Goal: Go to known website: Go to known website

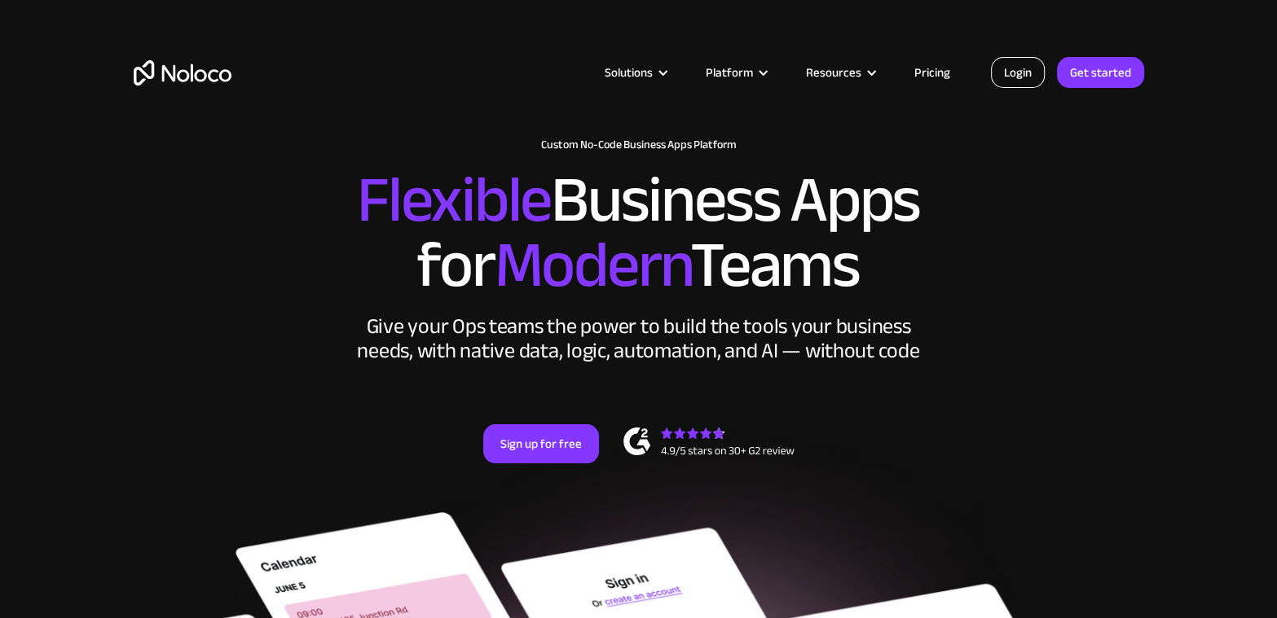
click at [1010, 74] on link "Login" at bounding box center [1018, 72] width 54 height 31
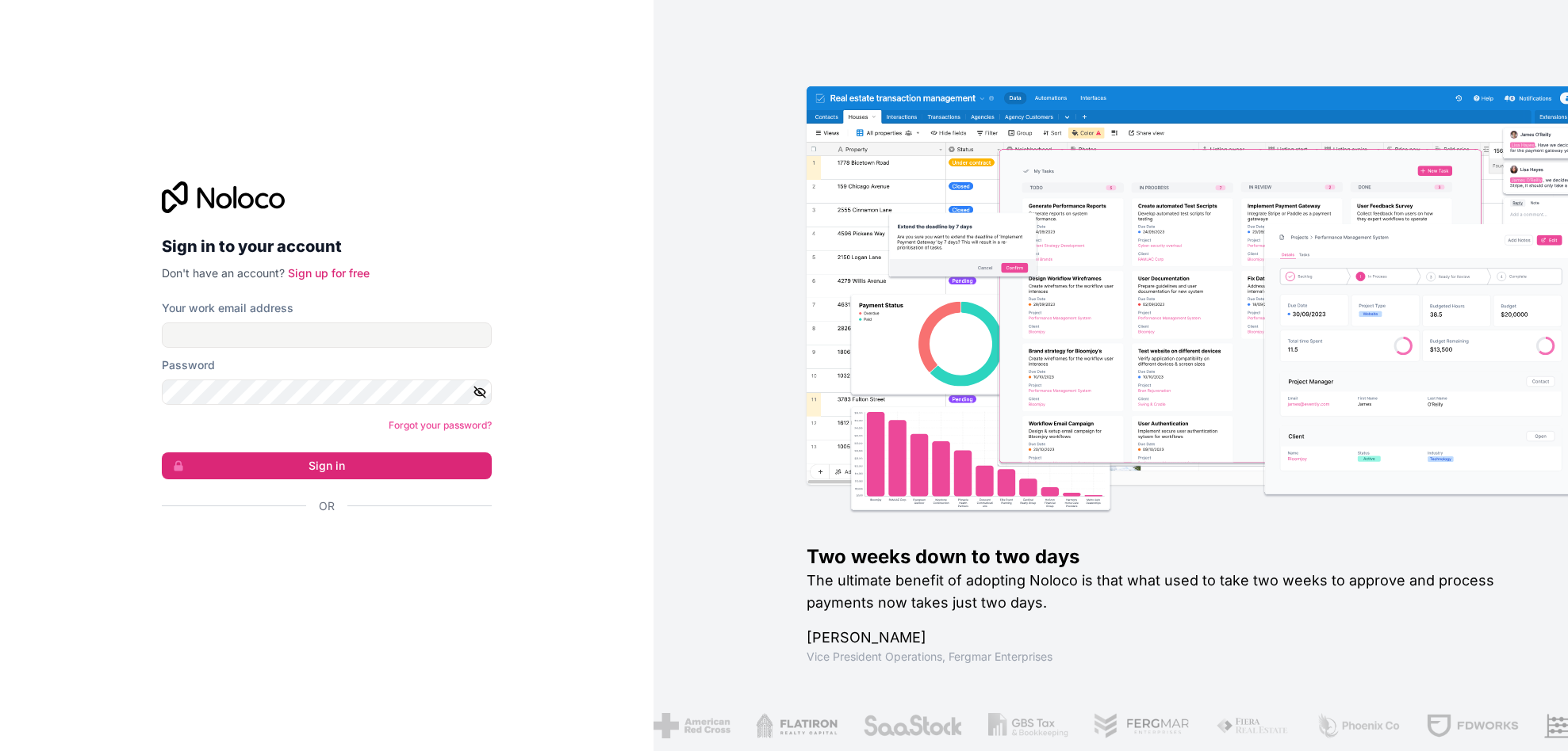
click at [337, 519] on div at bounding box center [350, 451] width 325 height 206
type input "[EMAIL_ADDRESS][DOMAIN_NAME]"
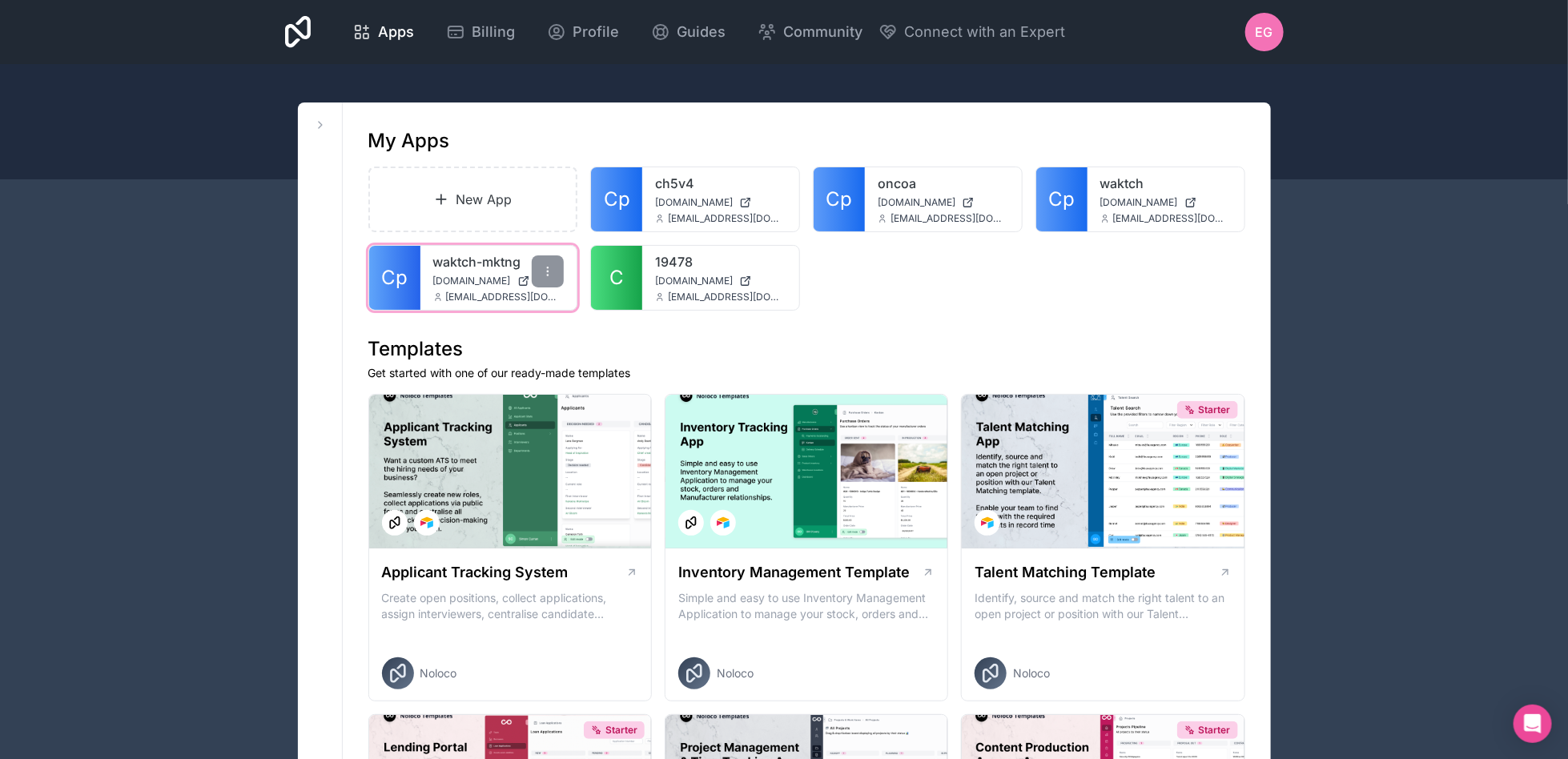
click at [499, 286] on span "[DOMAIN_NAME]" at bounding box center [472, 280] width 78 height 13
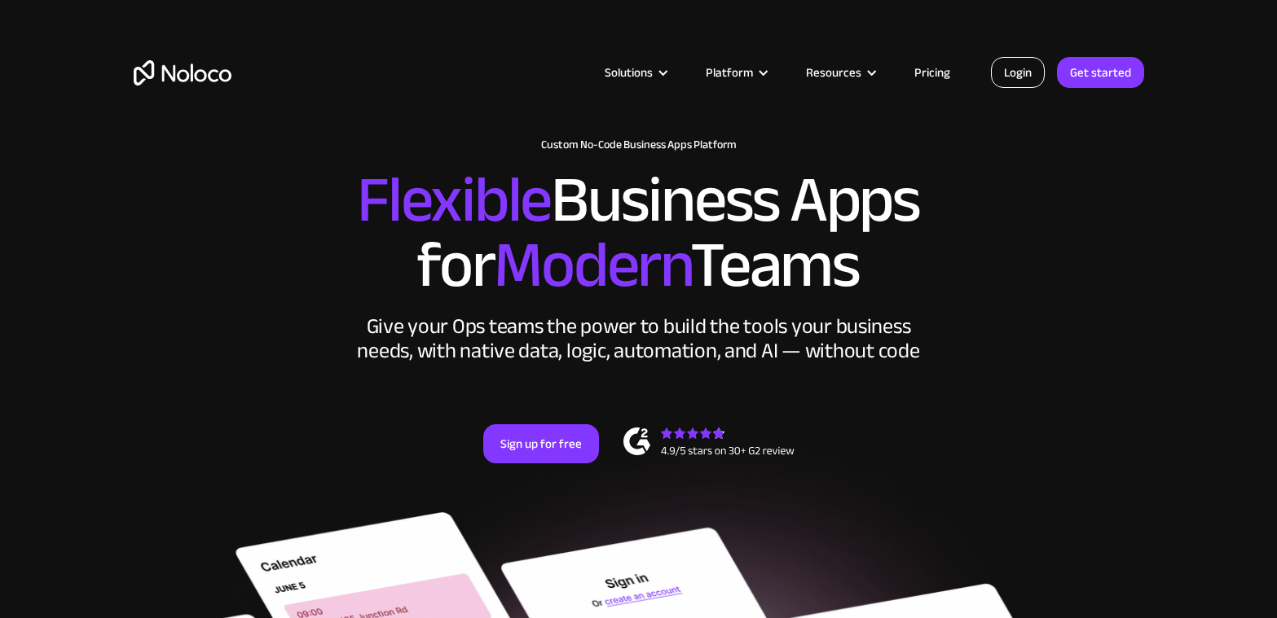
click at [1041, 59] on link "Login" at bounding box center [1018, 72] width 54 height 31
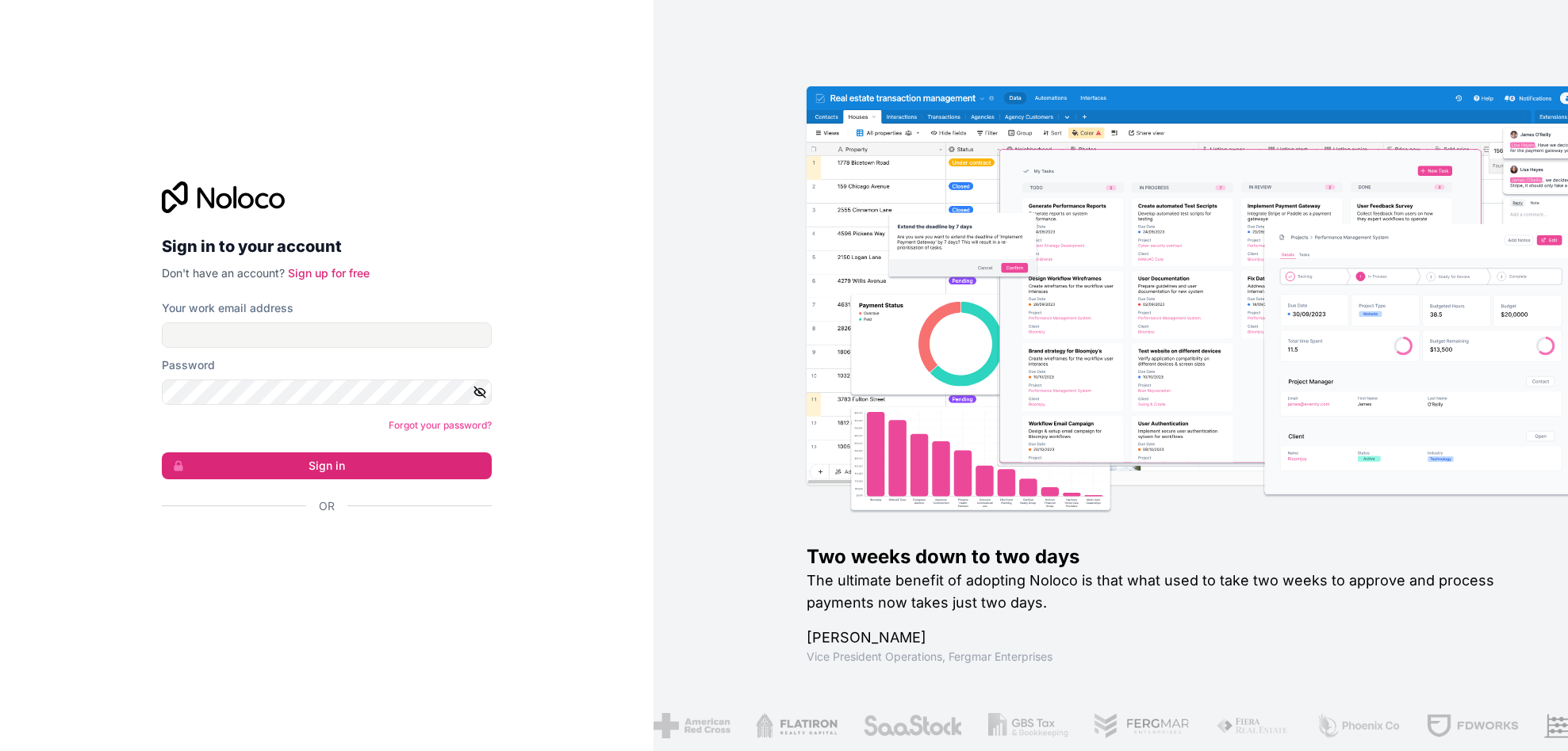
click at [369, 527] on div at bounding box center [350, 451] width 325 height 206
type input "[EMAIL_ADDRESS][DOMAIN_NAME]"
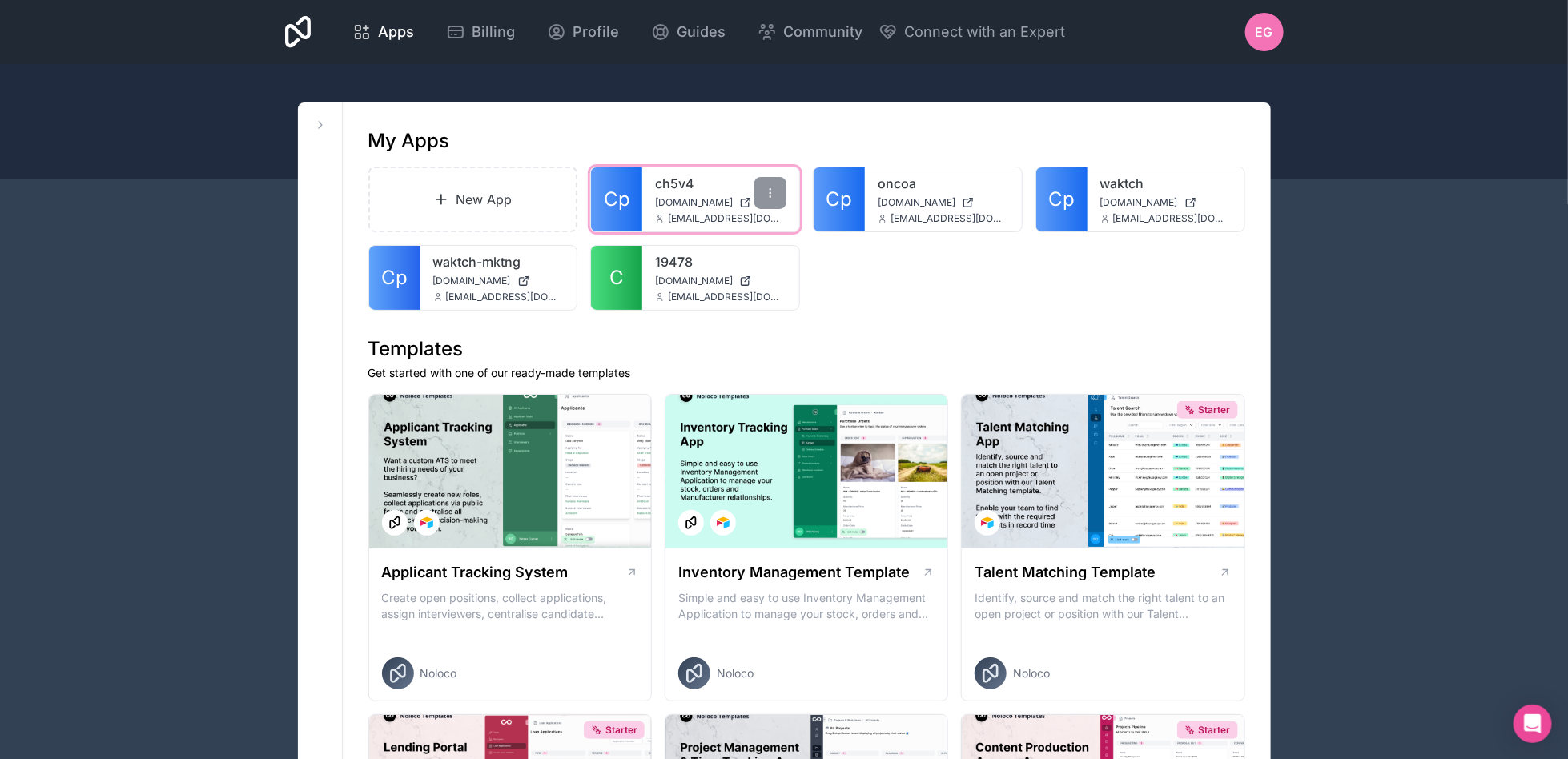
click at [703, 188] on link "ch5v4" at bounding box center [722, 184] width 132 height 20
